Goal: Use online tool/utility: Utilize a website feature to perform a specific function

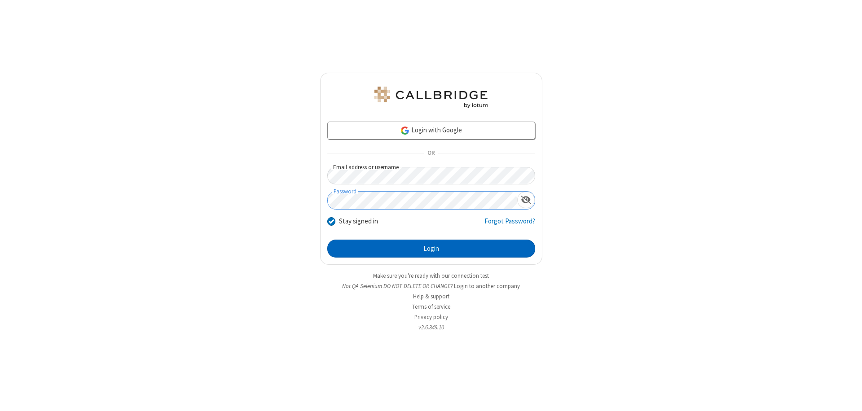
click at [431, 249] on button "Login" at bounding box center [431, 249] width 208 height 18
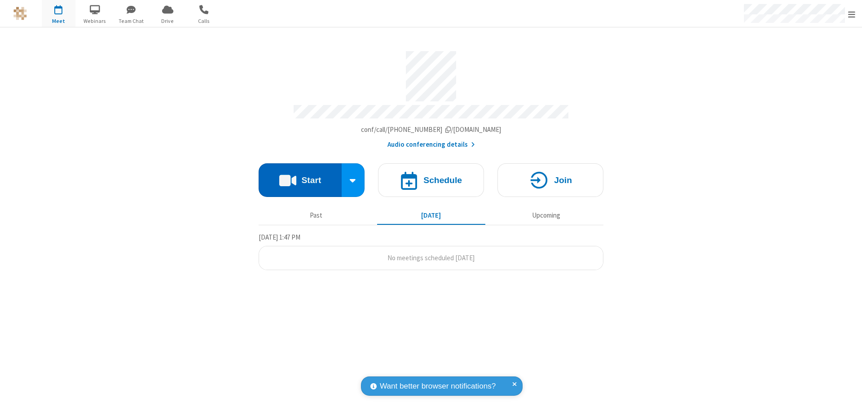
click at [300, 176] on button "Start" at bounding box center [300, 180] width 83 height 34
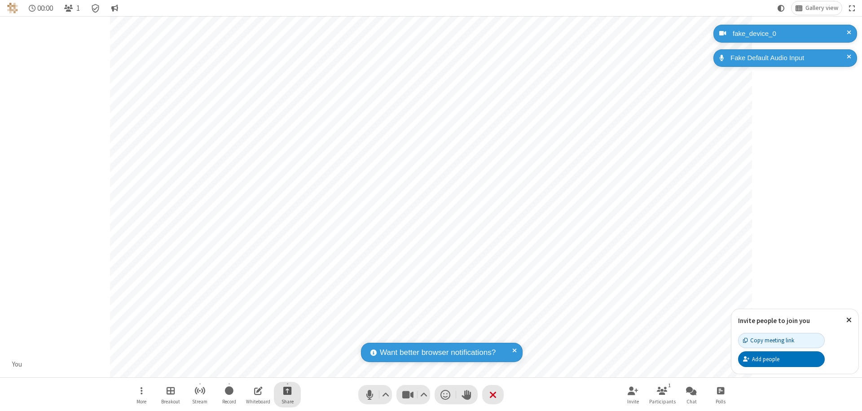
click at [287, 391] on span "Start sharing" at bounding box center [287, 390] width 9 height 11
click at [287, 336] on span "Share additional camera" at bounding box center [293, 338] width 66 height 8
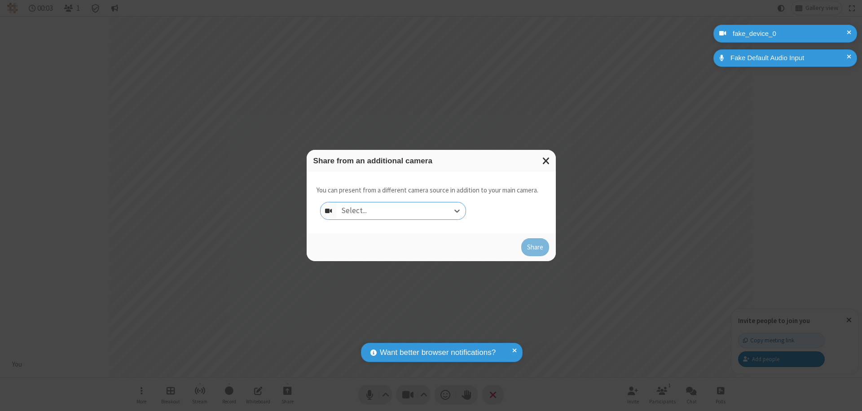
click at [401, 211] on div "Select..." at bounding box center [401, 211] width 129 height 17
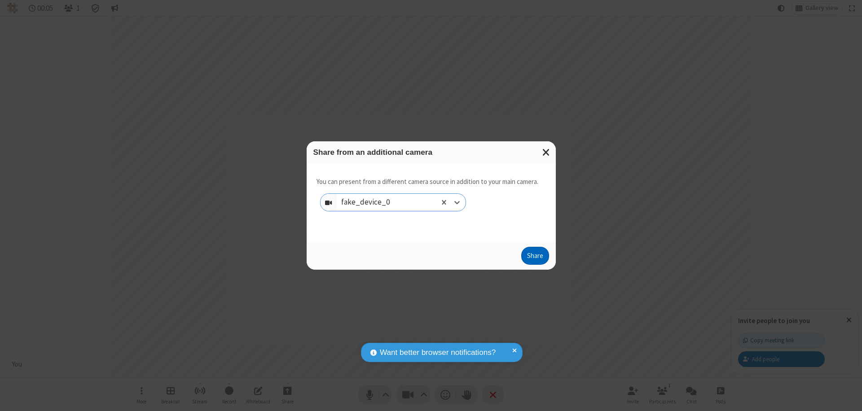
click at [535, 258] on button "Share" at bounding box center [535, 256] width 28 height 18
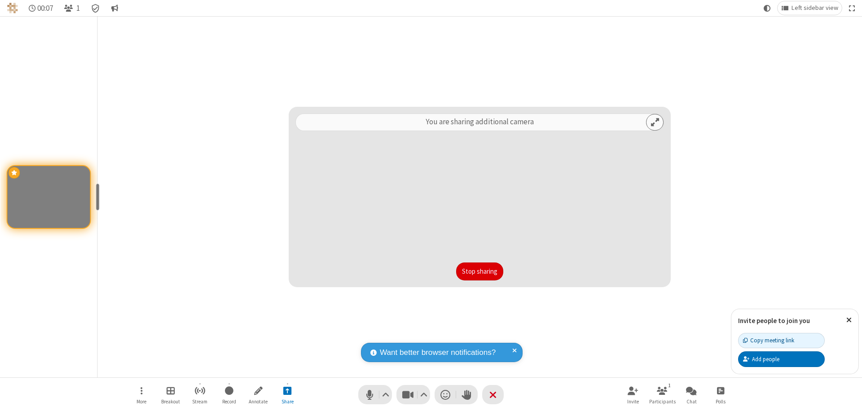
click at [480, 272] on button "Stop sharing" at bounding box center [479, 272] width 47 height 18
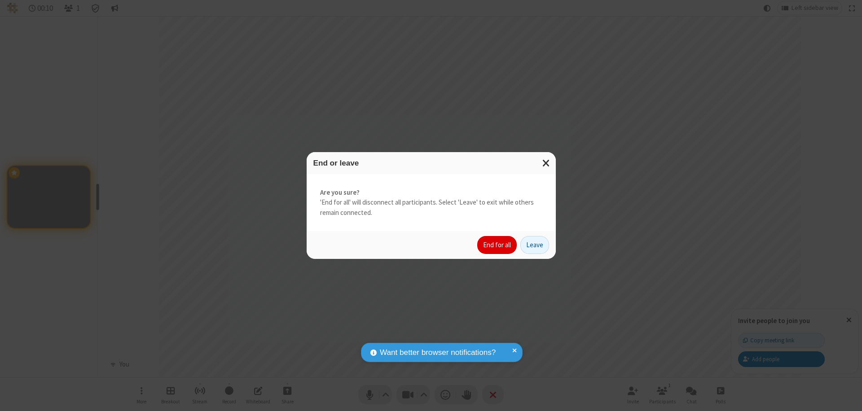
click at [498, 245] on button "End for all" at bounding box center [497, 245] width 40 height 18
